Goal: Information Seeking & Learning: Learn about a topic

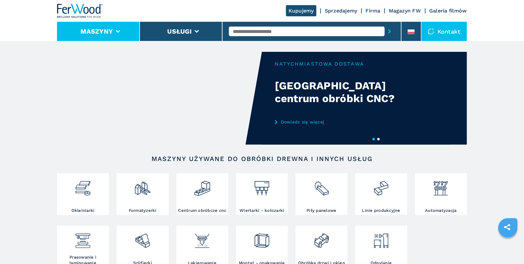
click at [108, 36] on li "Maszyny" at bounding box center [98, 31] width 83 height 19
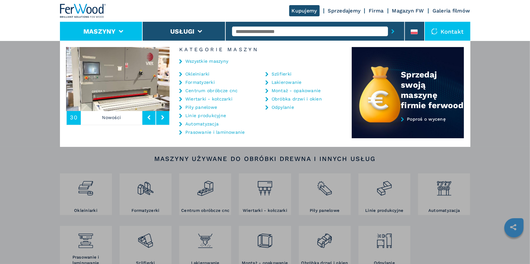
click at [217, 90] on link "Centrum obróbcze cnc" at bounding box center [211, 90] width 53 height 4
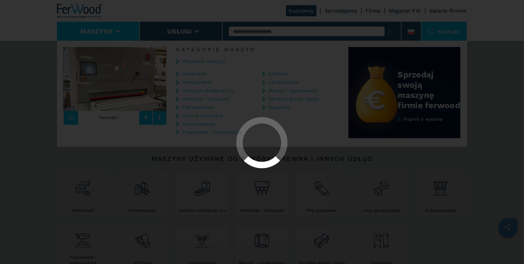
select select "**********"
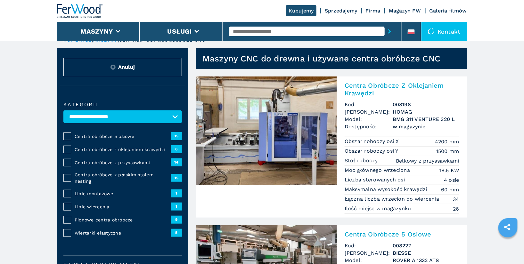
scroll to position [17, 0]
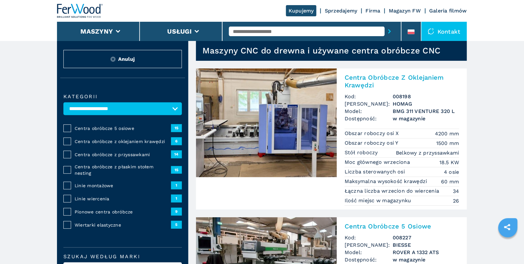
click at [119, 141] on span "Centra obróbcze z oklejaniem krawędzi" at bounding box center [123, 141] width 96 height 6
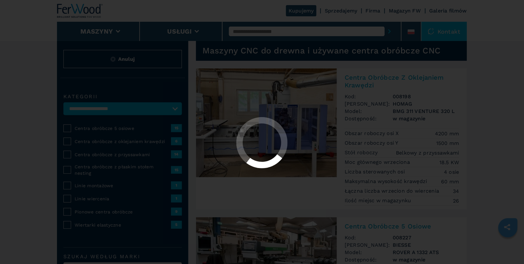
select select "**********"
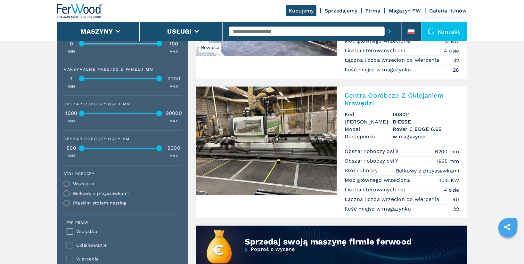
scroll to position [436, 0]
click at [400, 92] on h2 "Centra Obróbcze Z Oklejaniem Krawędzi" at bounding box center [402, 99] width 115 height 15
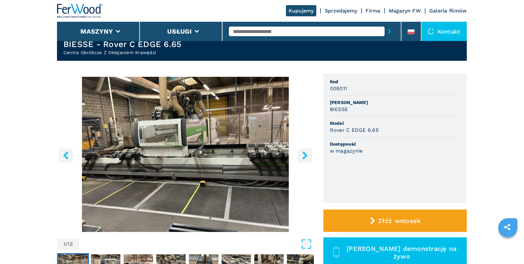
scroll to position [30, 0]
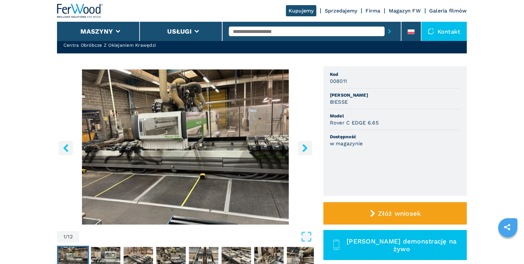
click at [303, 148] on icon "right-button" at bounding box center [305, 148] width 8 height 8
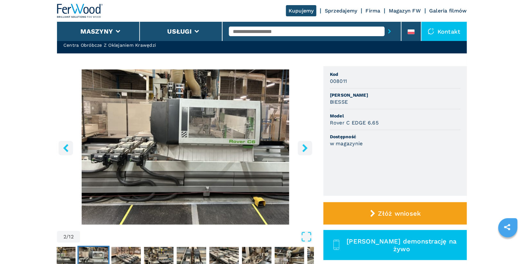
click at [303, 148] on icon "right-button" at bounding box center [305, 148] width 8 height 8
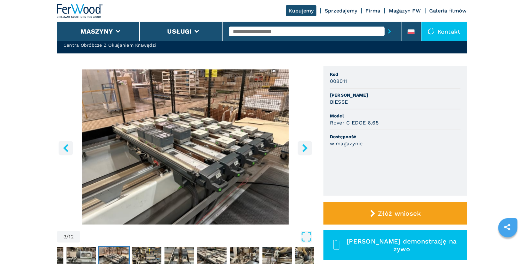
click at [303, 148] on icon "right-button" at bounding box center [305, 148] width 8 height 8
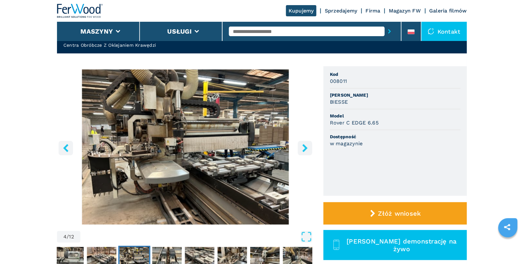
click at [307, 147] on icon "right-button" at bounding box center [305, 148] width 5 height 8
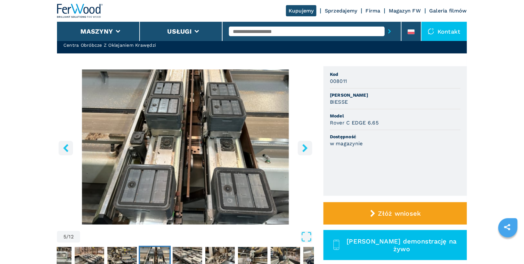
click at [307, 147] on icon "right-button" at bounding box center [305, 148] width 5 height 8
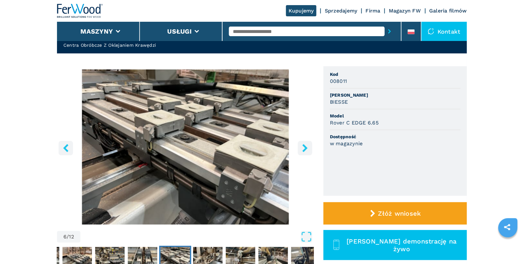
click at [307, 147] on icon "right-button" at bounding box center [305, 148] width 5 height 8
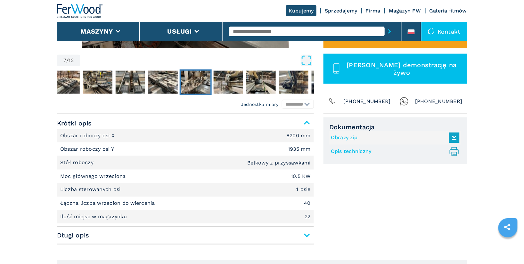
scroll to position [242, 0]
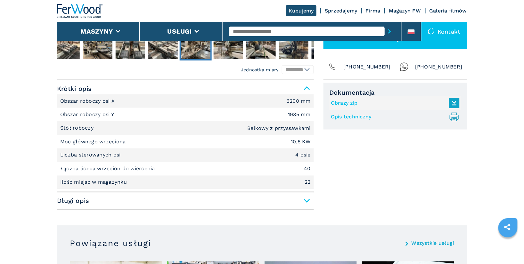
click at [33, 87] on main "**********" at bounding box center [262, 262] width 524 height 1009
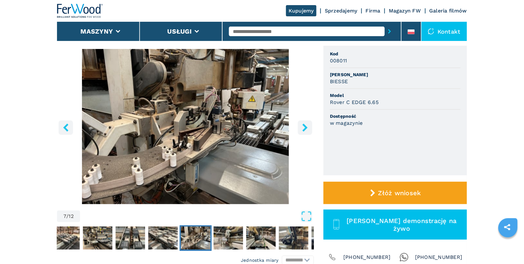
scroll to position [41, 0]
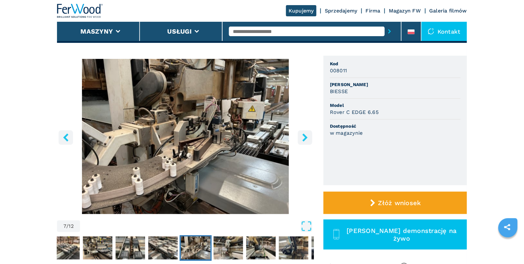
click at [308, 137] on icon "right-button" at bounding box center [305, 138] width 8 height 8
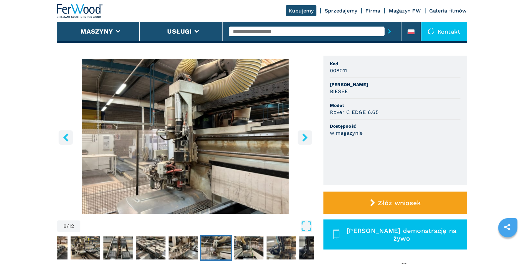
click at [309, 141] on icon "right-button" at bounding box center [305, 138] width 8 height 8
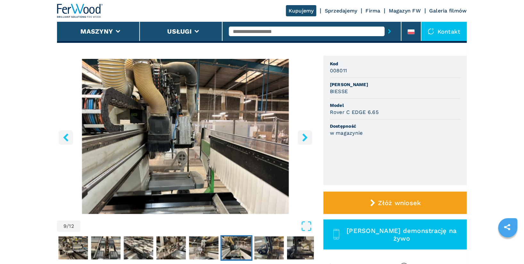
click at [307, 138] on icon "right-button" at bounding box center [305, 138] width 8 height 8
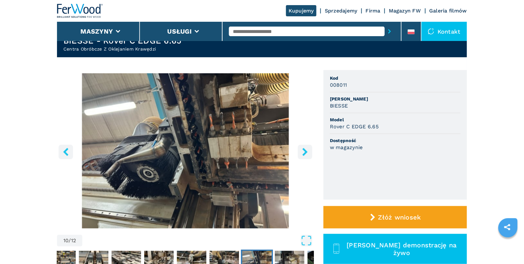
scroll to position [0, 0]
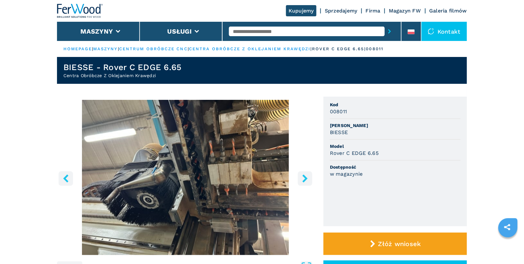
click at [65, 179] on icon "left-button" at bounding box center [65, 179] width 5 height 8
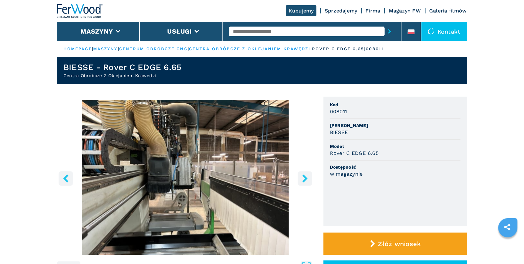
click at [66, 179] on icon "left-button" at bounding box center [65, 179] width 5 height 8
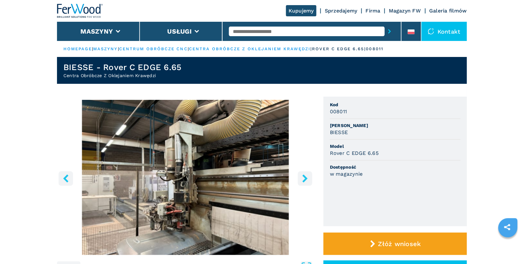
click at [66, 179] on icon "left-button" at bounding box center [65, 179] width 5 height 8
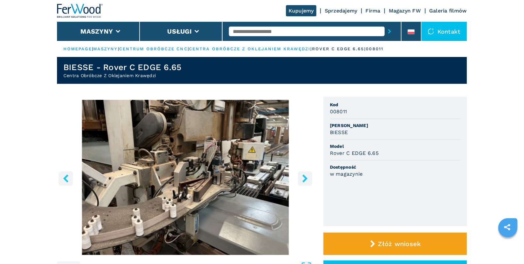
click at [66, 179] on icon "left-button" at bounding box center [65, 179] width 5 height 8
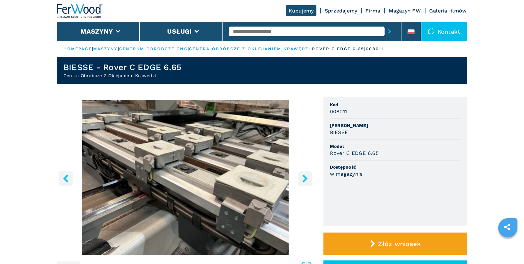
click at [67, 181] on icon "left-button" at bounding box center [65, 179] width 5 height 8
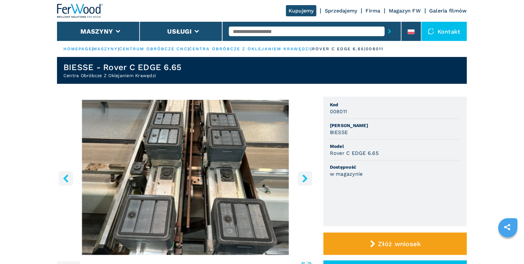
click at [67, 181] on icon "left-button" at bounding box center [65, 179] width 5 height 8
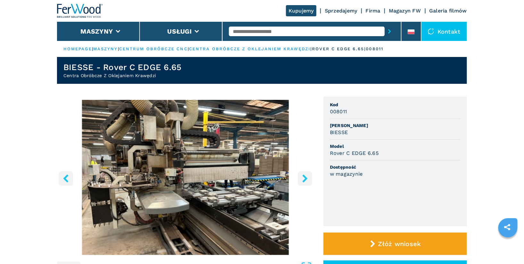
click at [67, 181] on icon "left-button" at bounding box center [65, 179] width 5 height 8
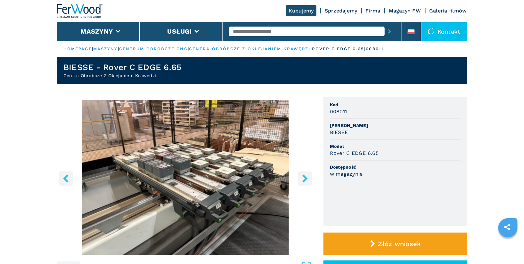
click at [67, 181] on icon "left-button" at bounding box center [65, 179] width 5 height 8
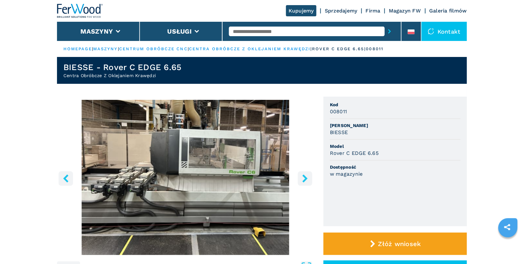
click at [65, 179] on icon "left-button" at bounding box center [65, 179] width 5 height 8
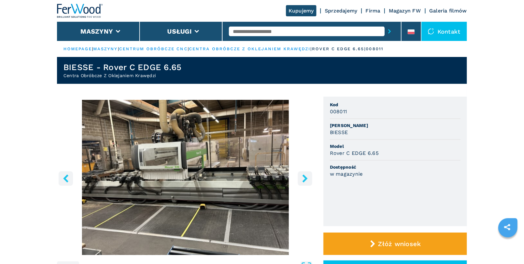
click at [65, 179] on icon "left-button" at bounding box center [65, 179] width 5 height 8
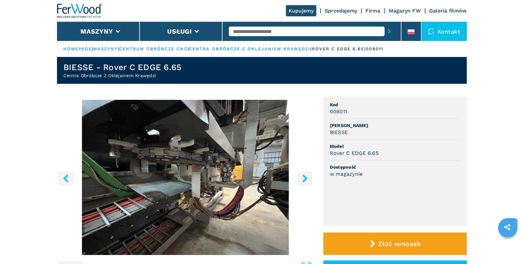
click at [65, 179] on icon "left-button" at bounding box center [65, 179] width 5 height 8
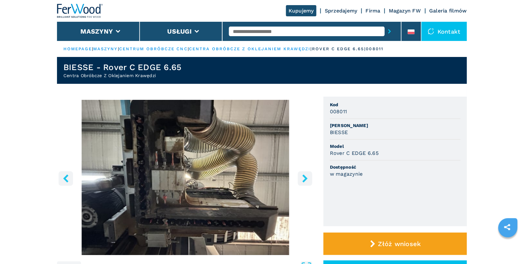
click at [65, 179] on icon "left-button" at bounding box center [65, 179] width 5 height 8
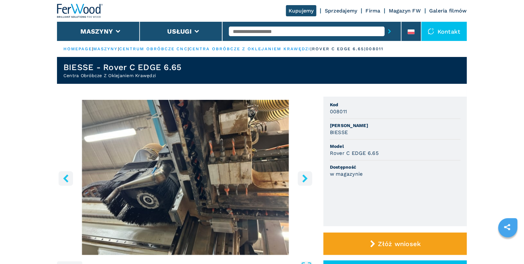
click at [65, 179] on icon "left-button" at bounding box center [65, 179] width 5 height 8
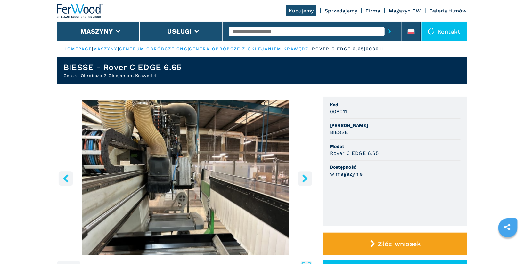
click at [65, 179] on icon "left-button" at bounding box center [65, 179] width 5 height 8
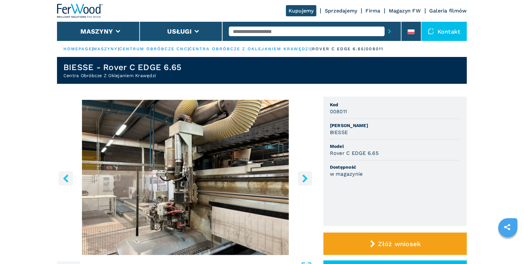
click at [65, 179] on icon "left-button" at bounding box center [65, 179] width 5 height 8
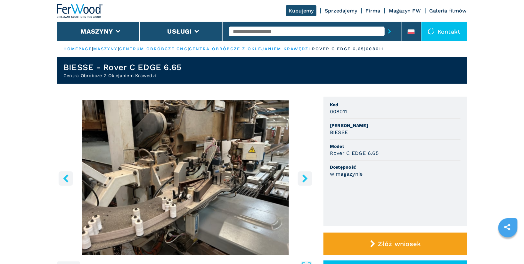
click at [64, 178] on icon "left-button" at bounding box center [65, 179] width 5 height 8
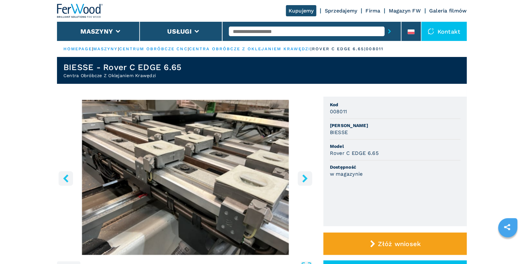
click at [67, 181] on icon "left-button" at bounding box center [65, 179] width 5 height 8
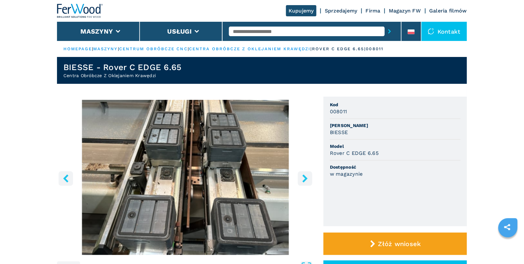
click at [67, 181] on icon "left-button" at bounding box center [65, 179] width 5 height 8
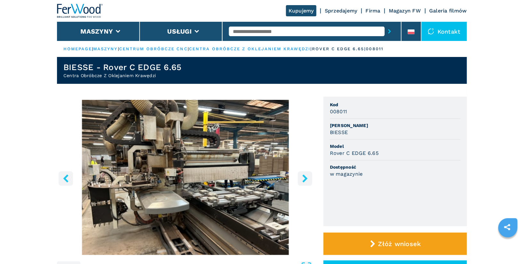
click at [67, 181] on icon "left-button" at bounding box center [65, 179] width 5 height 8
